Goal: Information Seeking & Learning: Learn about a topic

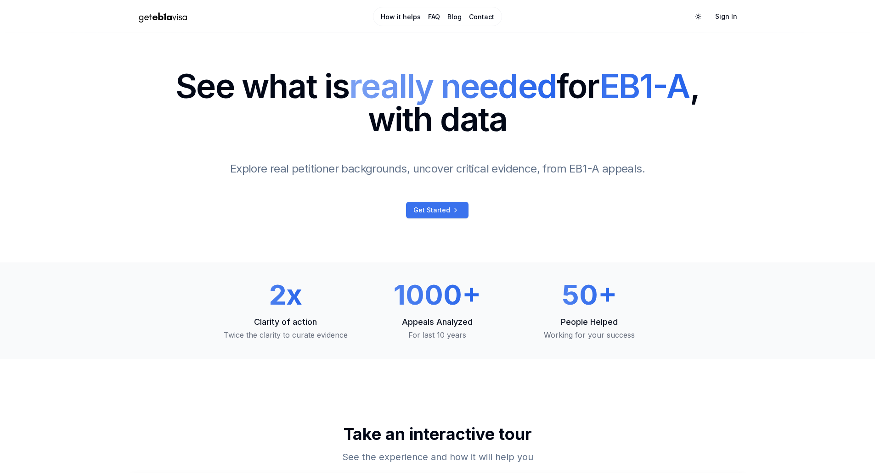
click at [424, 209] on span "Get Started" at bounding box center [431, 210] width 37 height 9
click at [413, 19] on link "How it helps" at bounding box center [401, 16] width 40 height 9
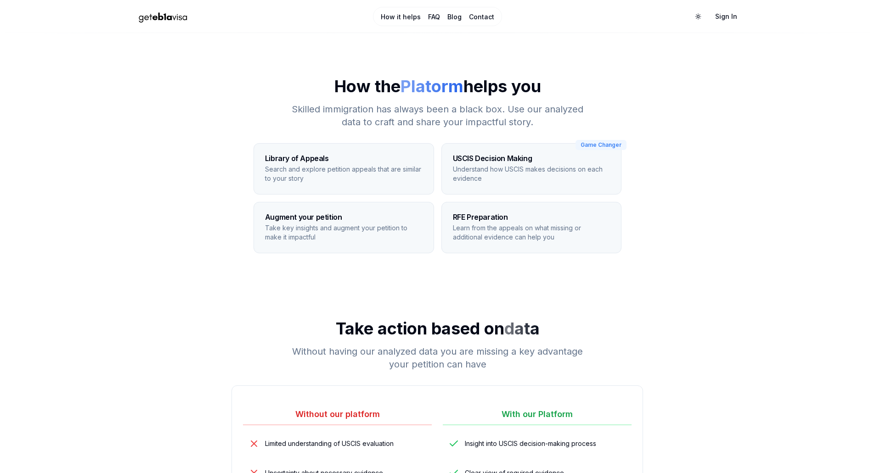
click at [436, 18] on link "FAQ" at bounding box center [434, 16] width 12 height 9
